Goal: Task Accomplishment & Management: Manage account settings

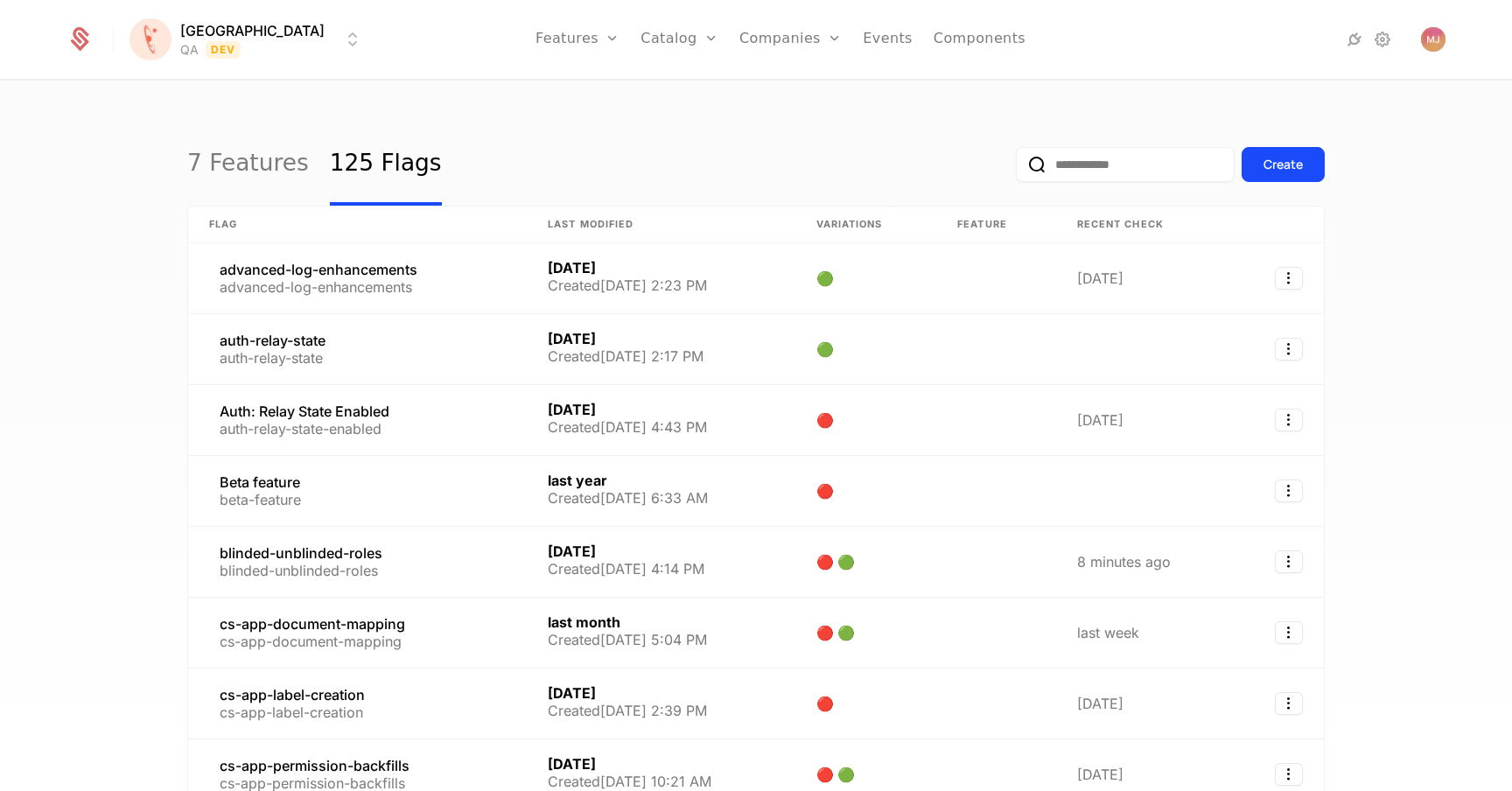
click at [1122, 176] on input "email" at bounding box center [1125, 164] width 219 height 35
type input "*********"
click at [1016, 168] on button "submit" at bounding box center [1016, 168] width 0 height 0
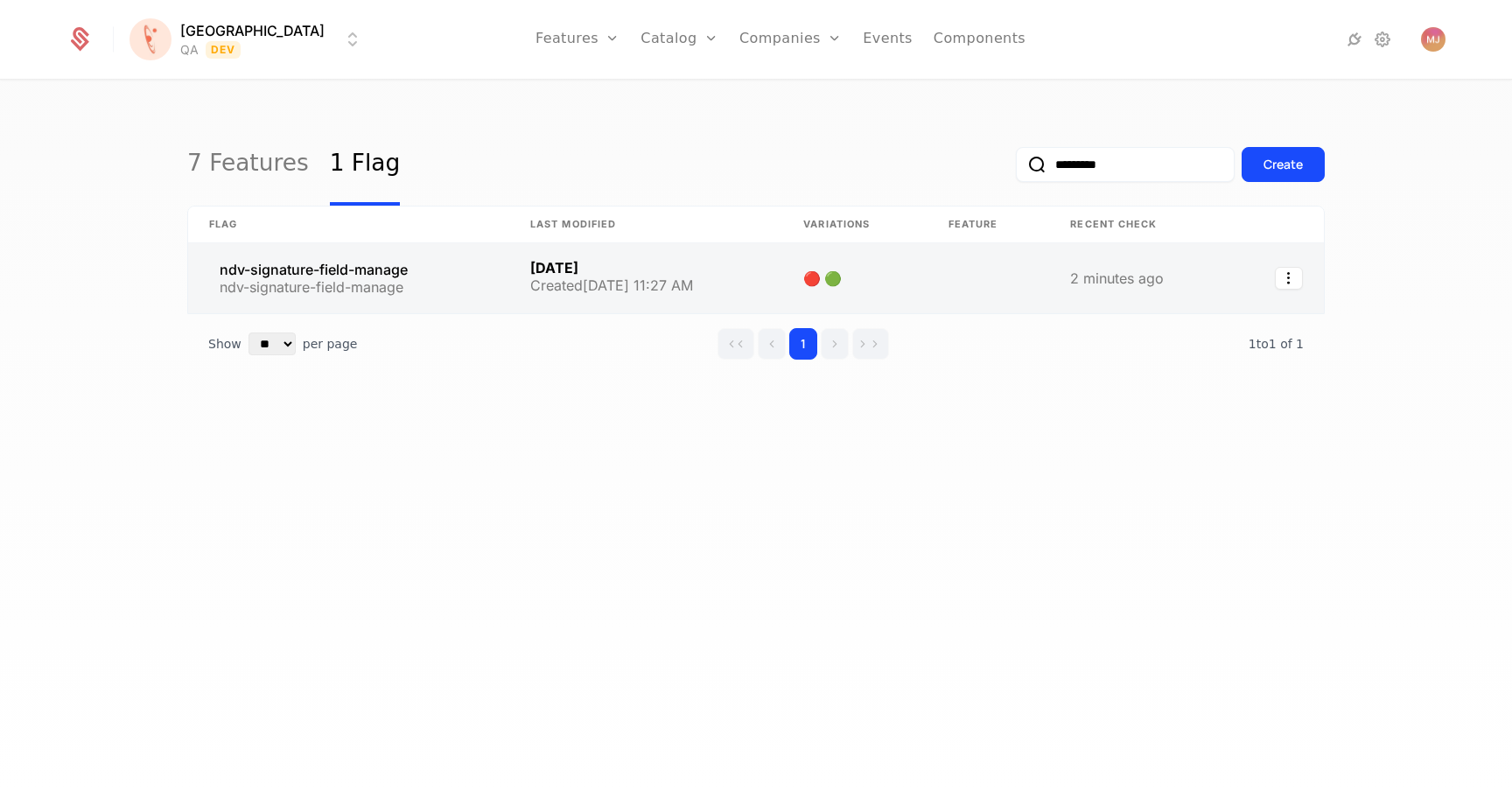
click at [499, 250] on link at bounding box center [348, 279] width 321 height 70
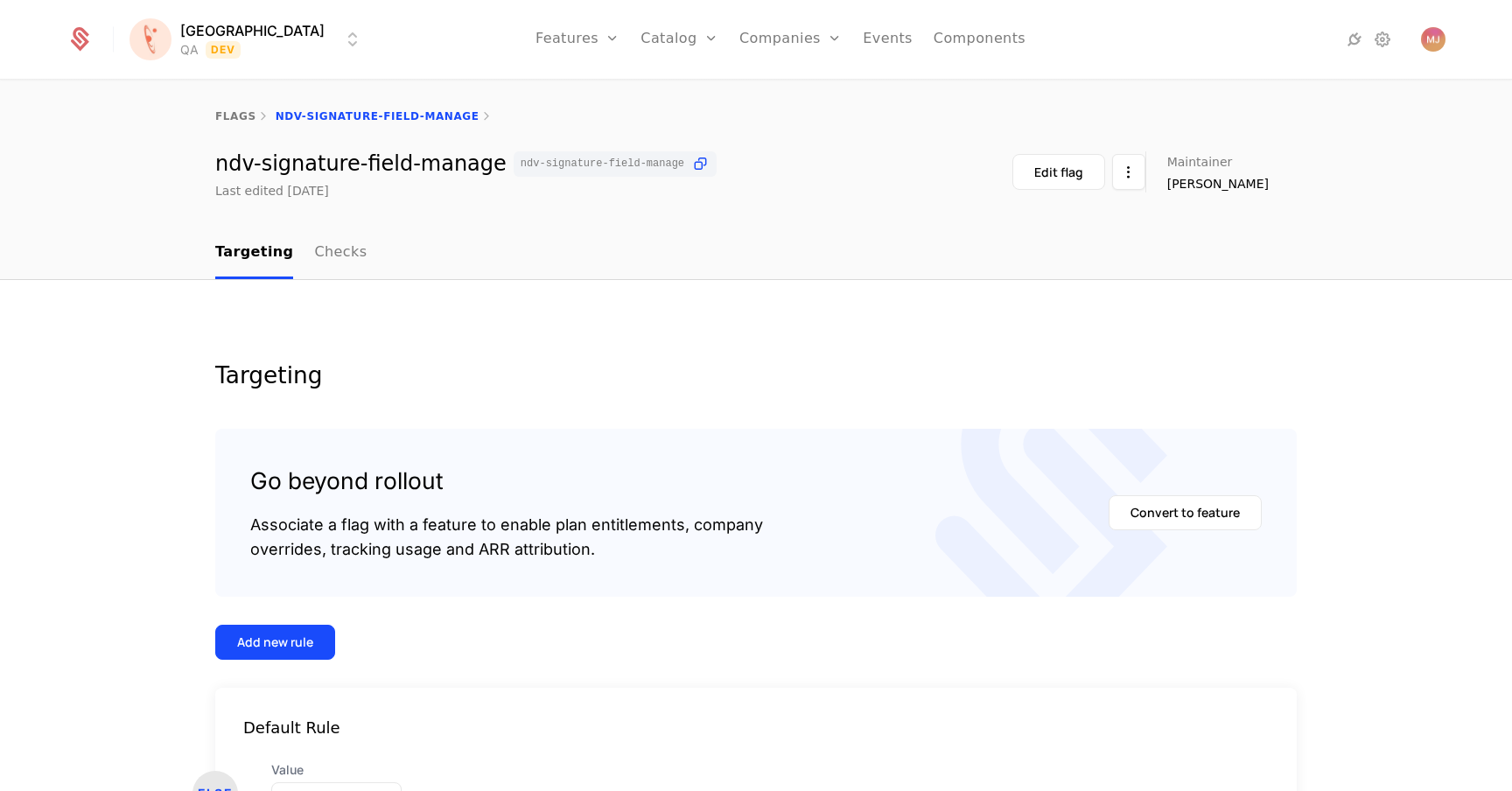
scroll to position [141, 0]
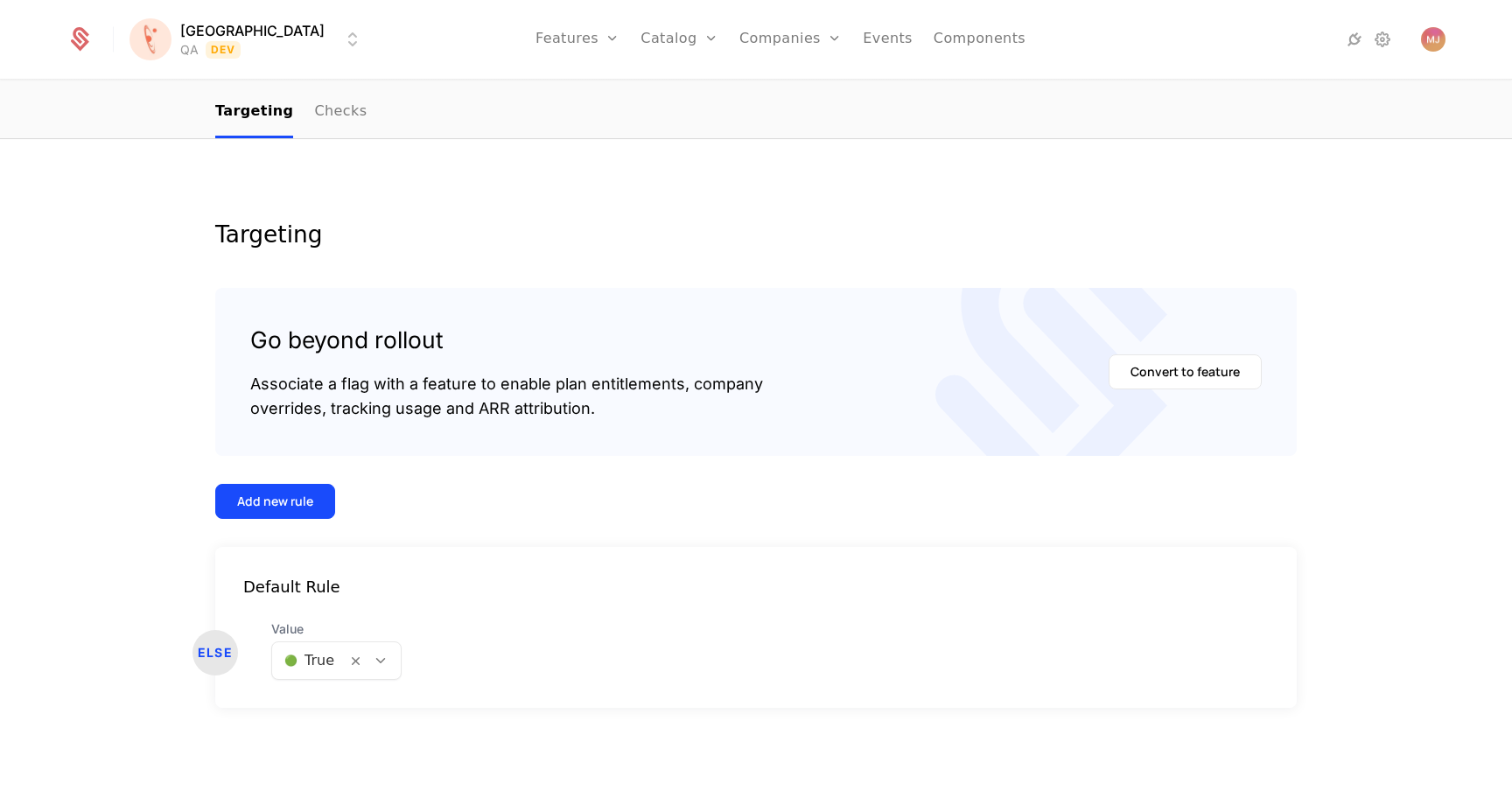
click at [210, 45] on html "[PERSON_NAME] QA Dev Features Features Flags Catalog Plans Add Ons Configuratio…" at bounding box center [756, 395] width 1512 height 791
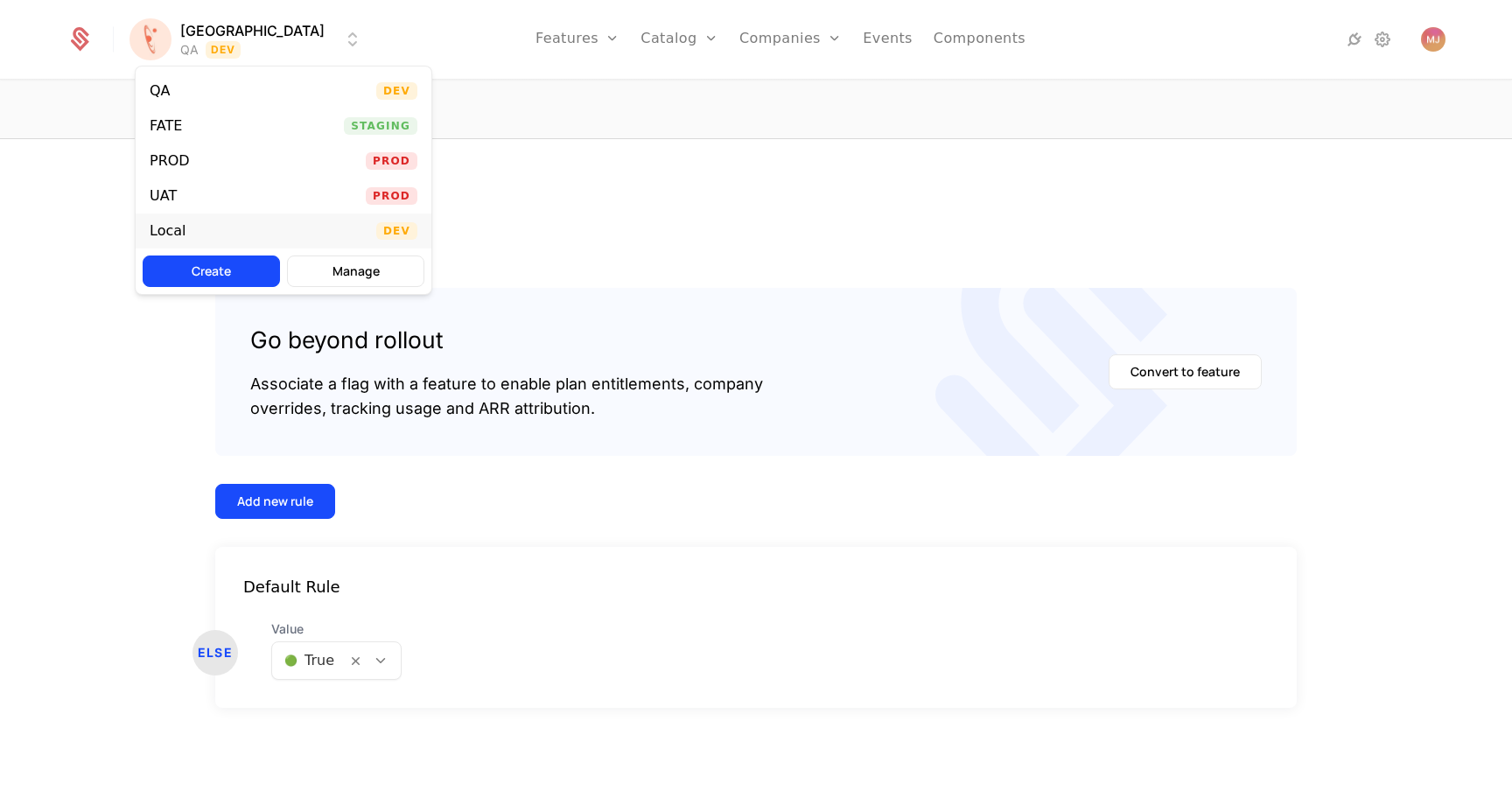
click at [213, 230] on div "Local Dev" at bounding box center [283, 230] width 295 height 35
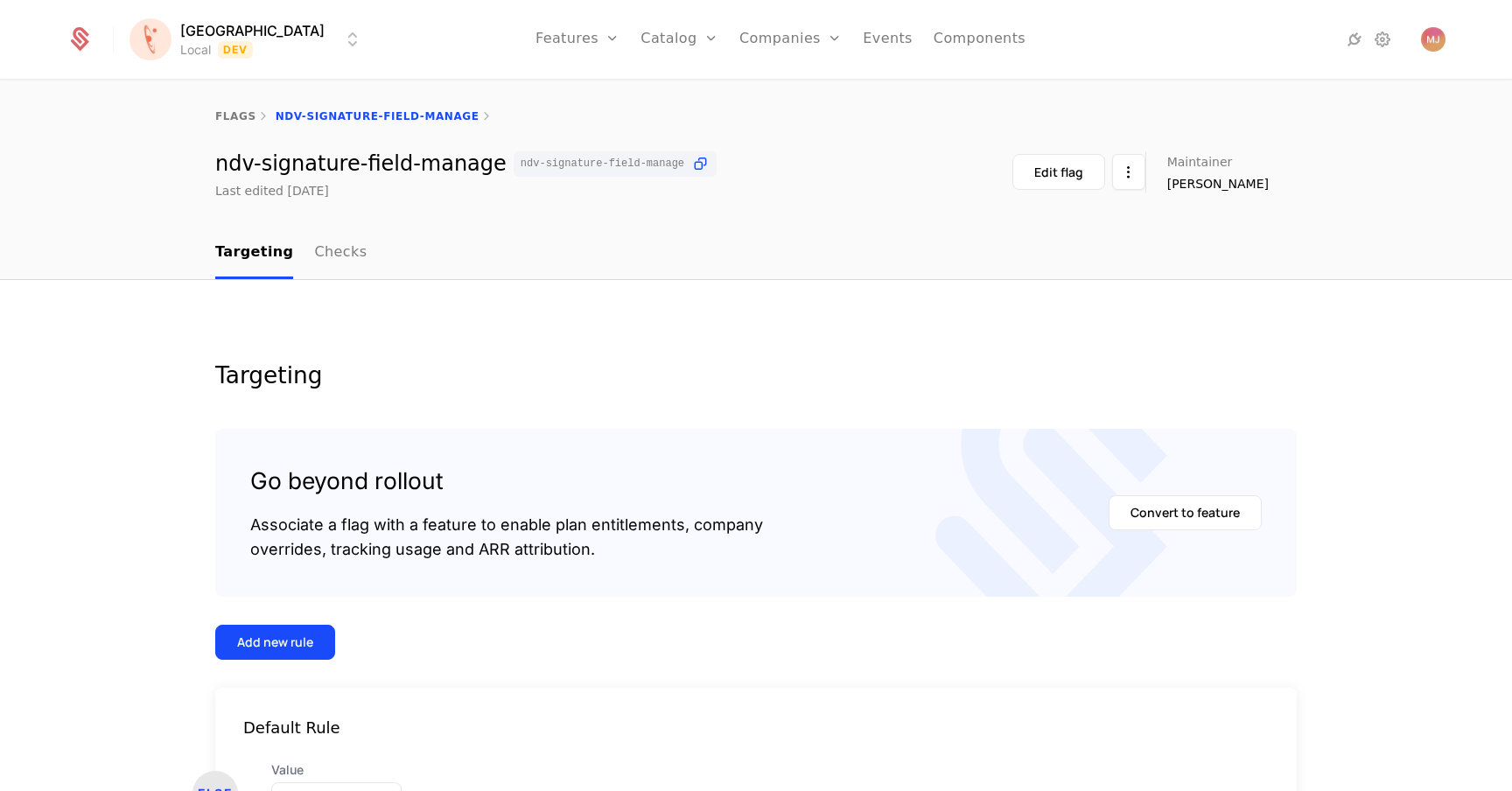
scroll to position [141, 0]
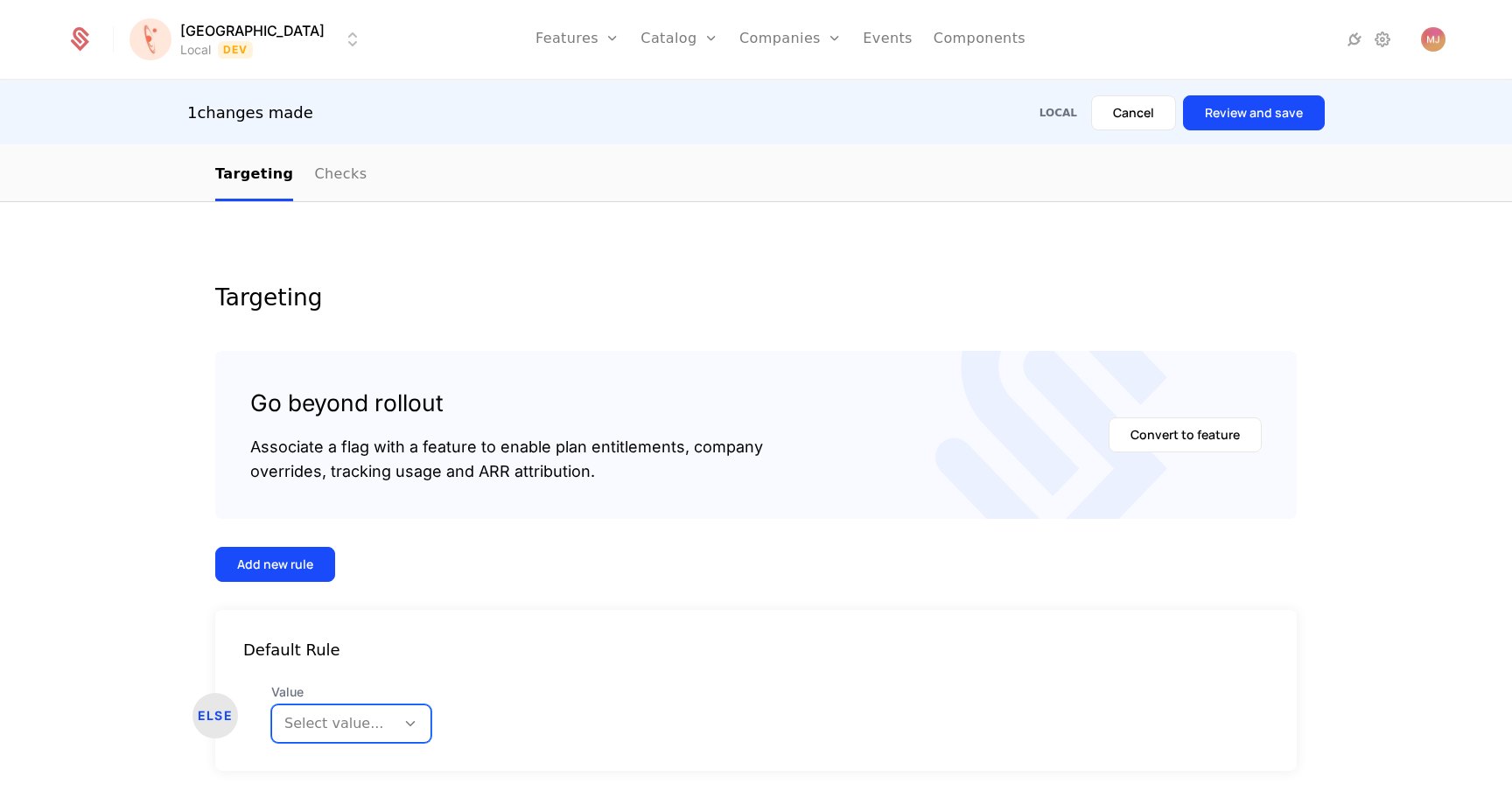
click at [367, 748] on div "Default Rule ELSE Value option , selected. Select is focused ,type to refine li…" at bounding box center [756, 691] width 1081 height 161
click at [375, 738] on body "[PERSON_NAME] Local Dev Features Features Flags Catalog Plans Add Ons Configura…" at bounding box center [756, 395] width 1512 height 791
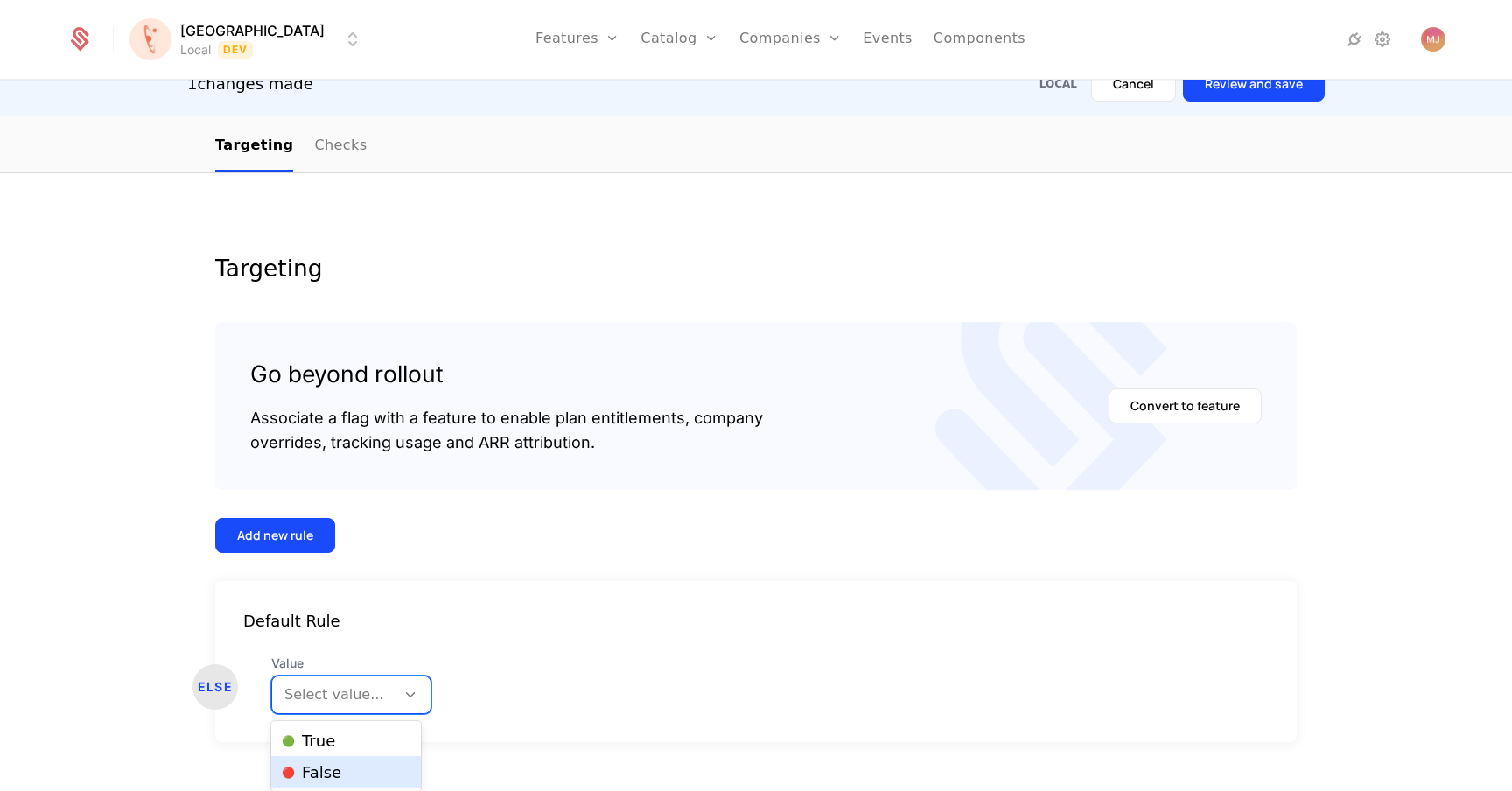
click at [371, 763] on div "🔴 False" at bounding box center [346, 771] width 150 height 31
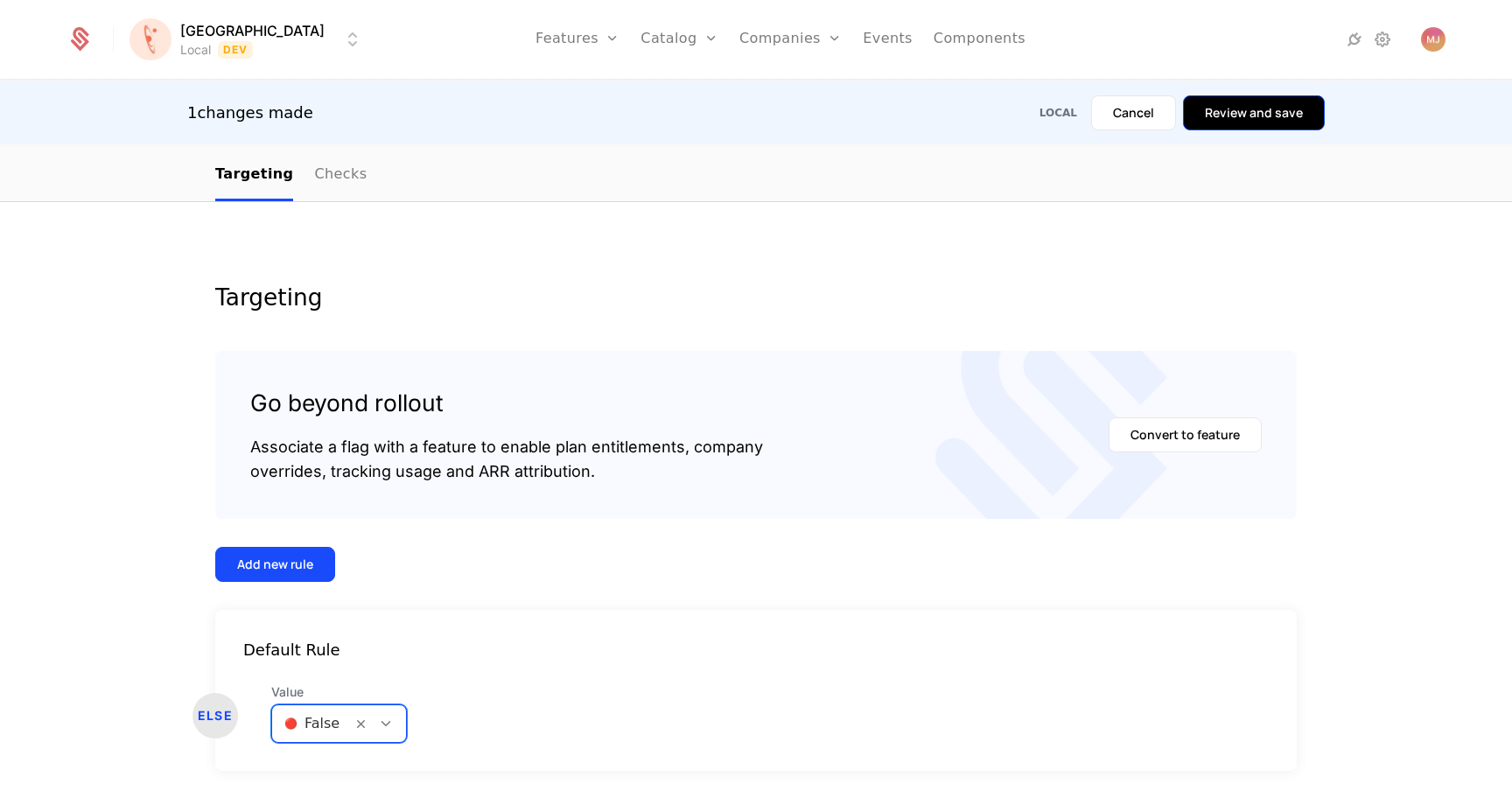
click at [1271, 119] on button "Review and save" at bounding box center [1254, 113] width 142 height 35
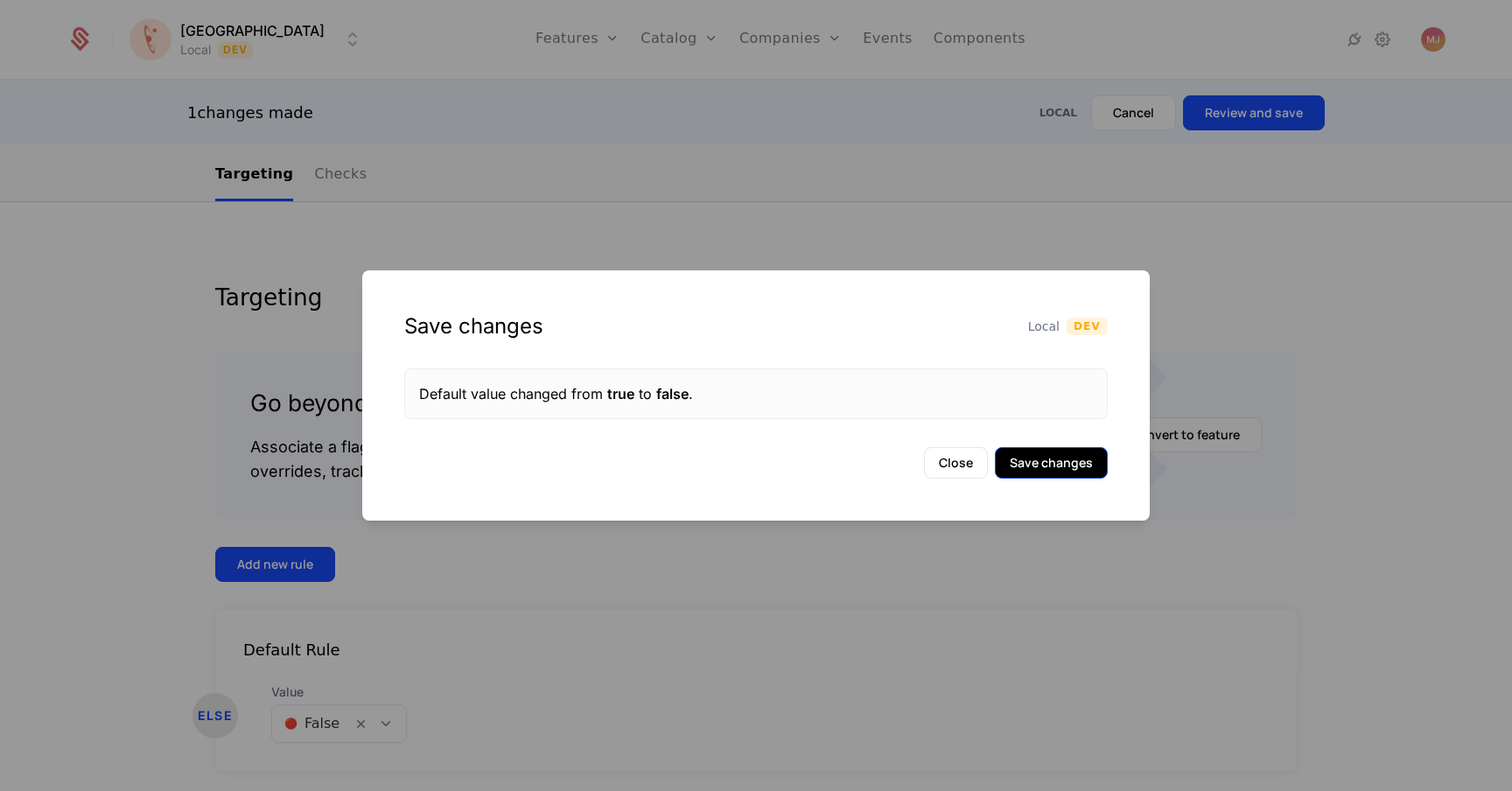
click at [1037, 455] on button "Save changes" at bounding box center [1051, 462] width 113 height 31
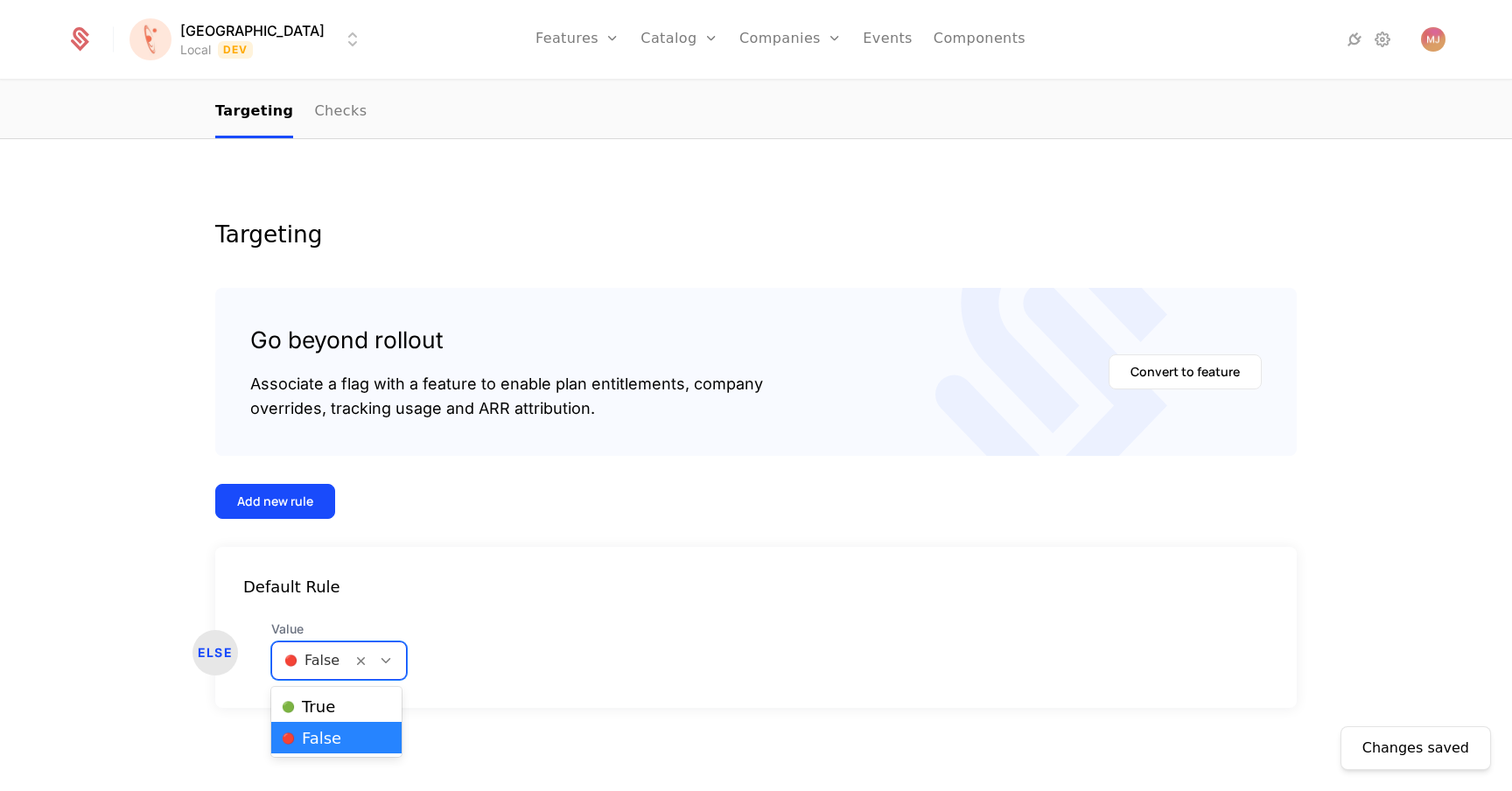
click at [329, 657] on div at bounding box center [311, 661] width 55 height 25
click at [333, 698] on div "🟢 True" at bounding box center [337, 707] width 110 height 17
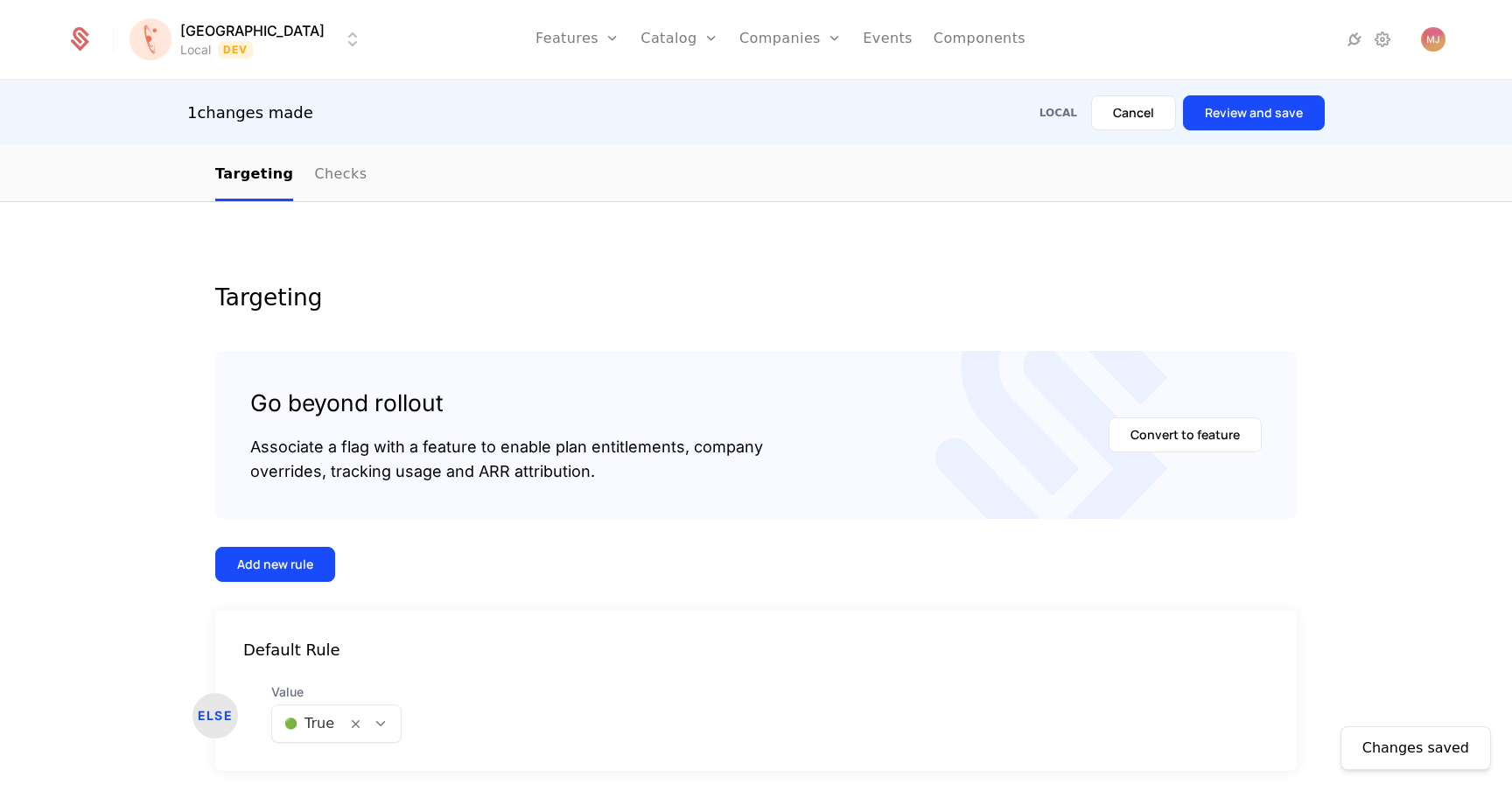
click at [1212, 93] on div "1 changes made Local Cancel Review and save" at bounding box center [756, 113] width 1512 height 63
click at [1212, 104] on button "Review and save" at bounding box center [1254, 113] width 142 height 35
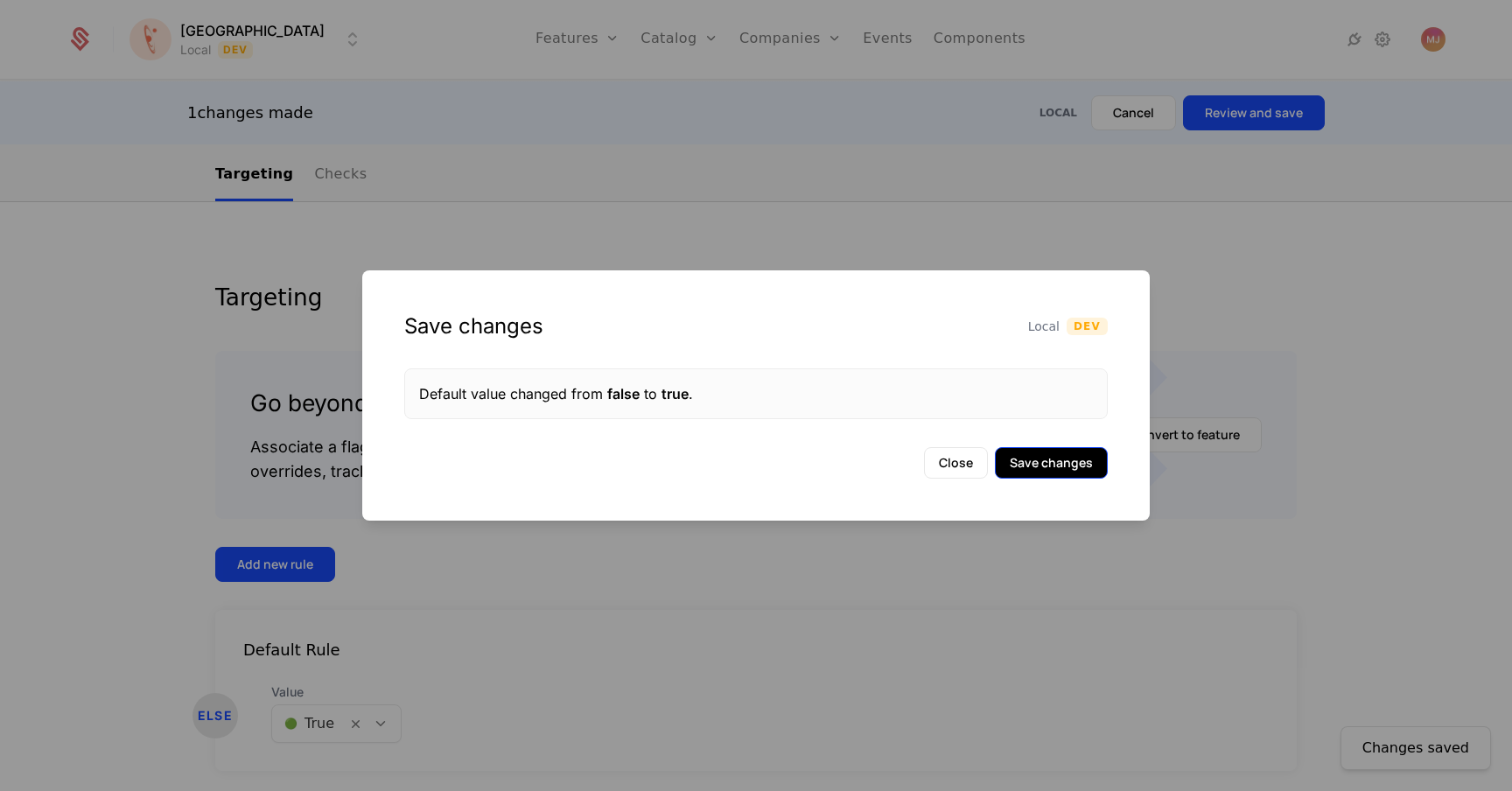
click at [1087, 473] on button "Save changes" at bounding box center [1051, 462] width 113 height 31
